Goal: Task Accomplishment & Management: Use online tool/utility

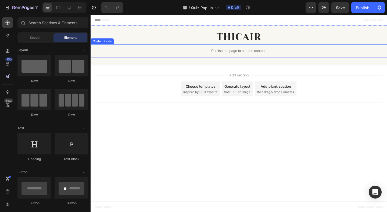
click at [237, 55] on p "Publish the page to see the content." at bounding box center [252, 54] width 322 height 6
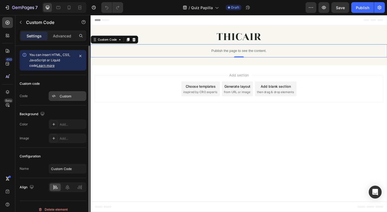
click at [63, 93] on div "Custom" at bounding box center [68, 96] width 38 height 10
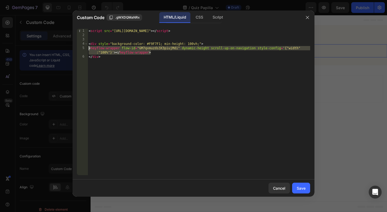
drag, startPoint x: 159, startPoint y: 51, endPoint x: 86, endPoint y: 47, distance: 73.2
click at [86, 47] on div "<heyflow-wrapper flow-id="GM7qxmuzds3X3piujMdi" dynamic-height scroll-up-on-nav…" at bounding box center [193, 102] width 233 height 146
paste textarea "A5ZdoKxWUyhOF116QJXz"
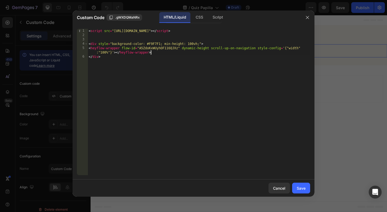
click at [161, 56] on div "< script src = "[URL][DOMAIN_NAME]" > </ script > < div style = "background-col…" at bounding box center [199, 106] width 222 height 155
type textarea "</div>"
click at [302, 191] on button "Save" at bounding box center [301, 187] width 18 height 11
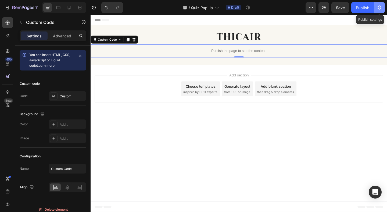
click at [378, 6] on icon "button" at bounding box center [379, 7] width 5 height 5
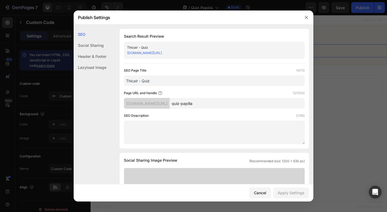
click at [223, 103] on input "quiz-papilla" at bounding box center [236, 103] width 135 height 11
type input "quiz-2-pap"
click at [232, 90] on div "Page URL and Handle 10/1000" at bounding box center [214, 92] width 181 height 5
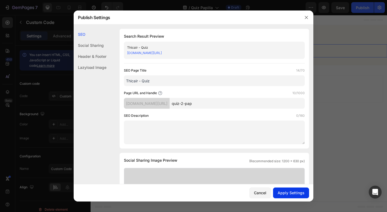
click at [297, 189] on button "Apply Settings" at bounding box center [291, 192] width 36 height 11
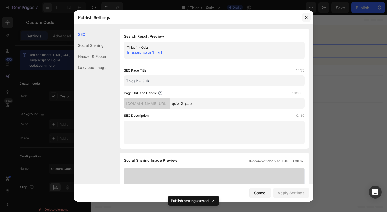
click at [303, 20] on button "button" at bounding box center [306, 17] width 9 height 9
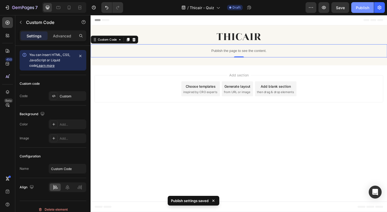
click at [362, 10] on div "Publish" at bounding box center [362, 8] width 13 height 6
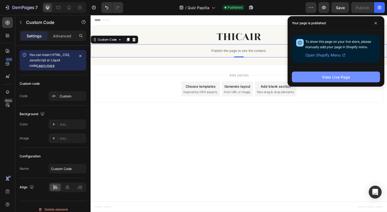
click at [323, 78] on div "View Live Page" at bounding box center [336, 77] width 28 height 6
